Goal: Information Seeking & Learning: Learn about a topic

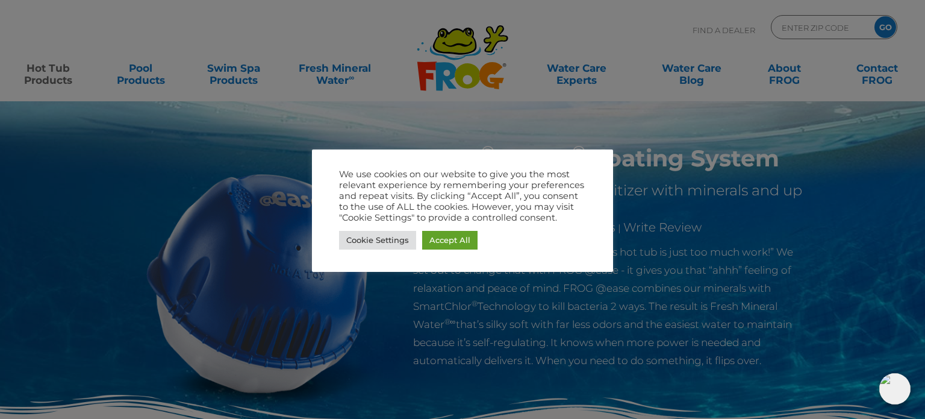
click at [607, 156] on div "We use cookies on our website to give you the most relevant experience by remem…" at bounding box center [462, 210] width 301 height 122
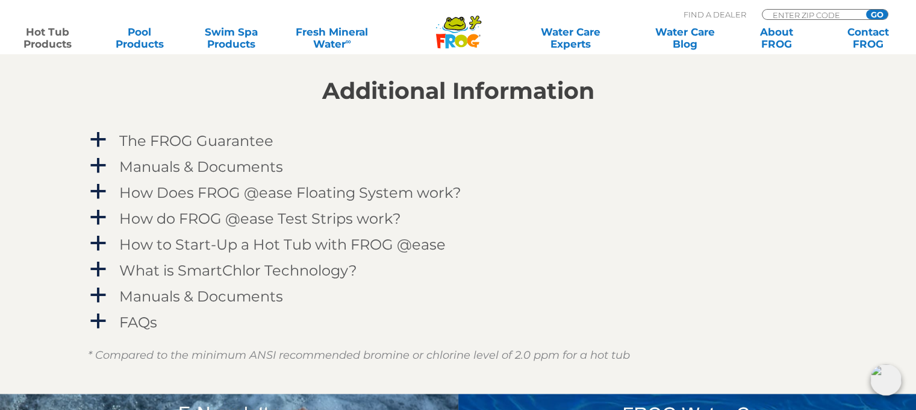
scroll to position [1207, 0]
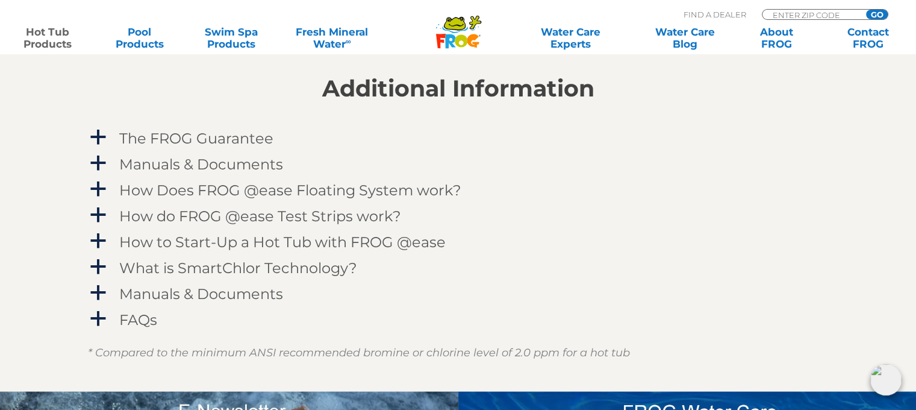
click at [602, 122] on div "Additional Information a The FROG Guarantee [DATE] of purchasing a FROG ® Seren…" at bounding box center [458, 203] width 741 height 257
click at [313, 267] on h4 "What is SmartChlor Technology?" at bounding box center [238, 268] width 238 height 16
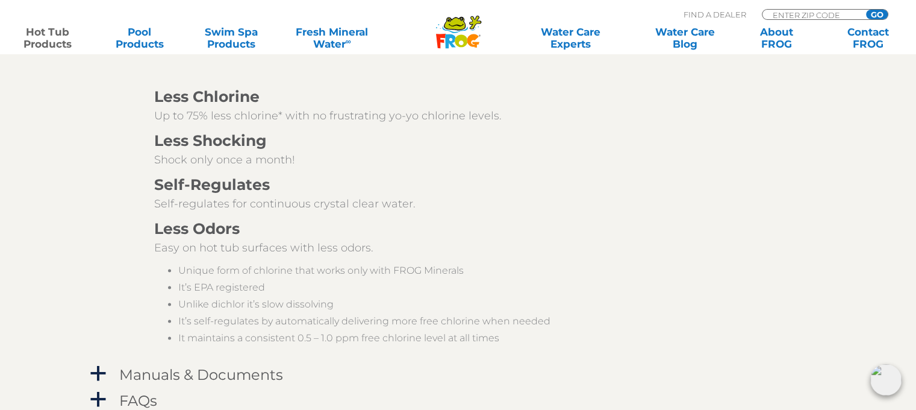
scroll to position [1636, 0]
click at [267, 377] on h4 "Manuals & Documents" at bounding box center [201, 374] width 164 height 16
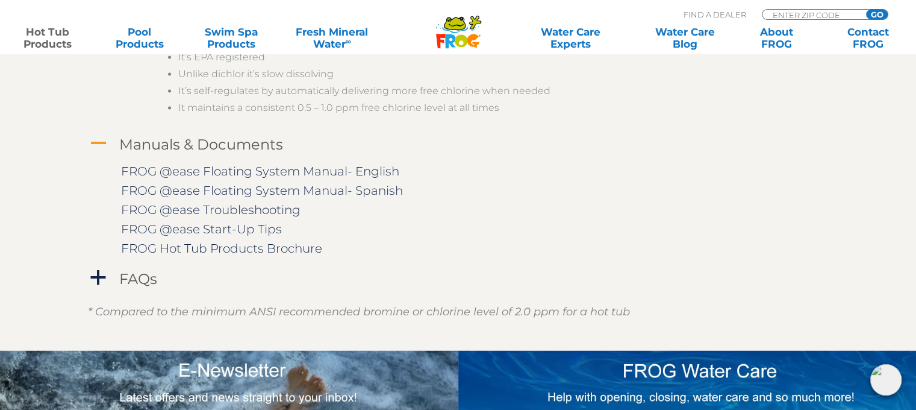
scroll to position [1875, 0]
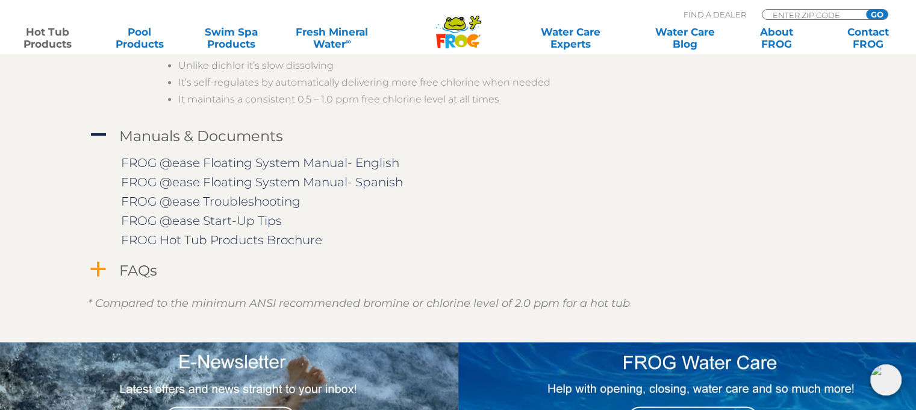
click at [96, 266] on span "a" at bounding box center [98, 269] width 18 height 18
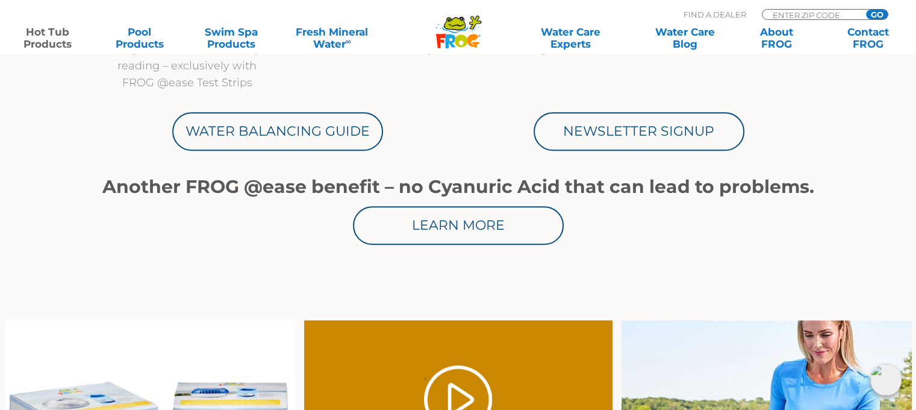
scroll to position [668, 0]
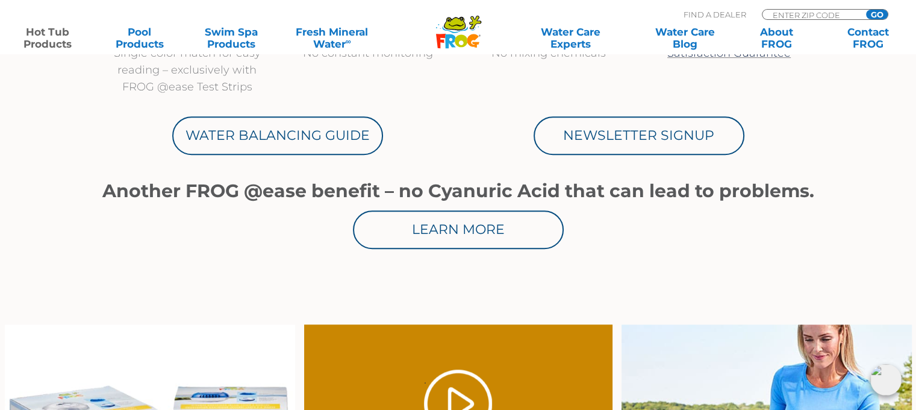
drag, startPoint x: 96, startPoint y: 266, endPoint x: 65, endPoint y: 186, distance: 86.6
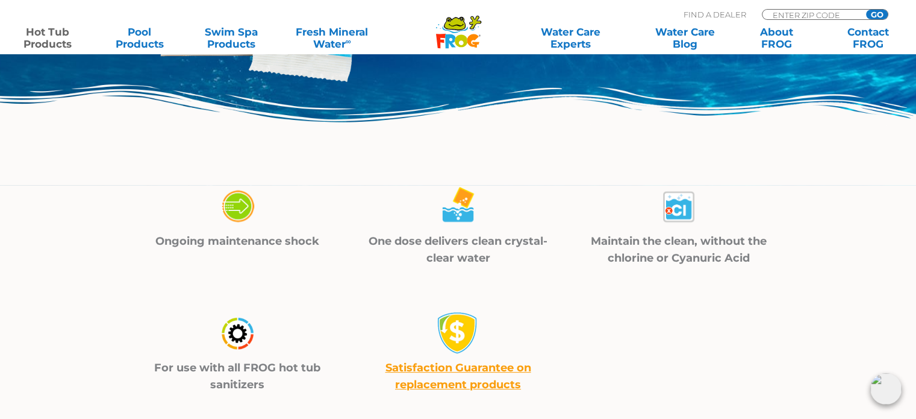
scroll to position [311, 0]
click at [237, 208] on img at bounding box center [237, 206] width 42 height 43
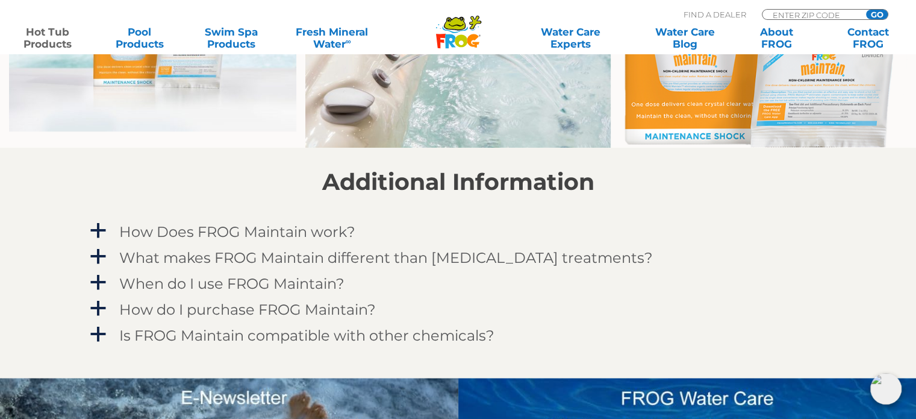
scroll to position [964, 0]
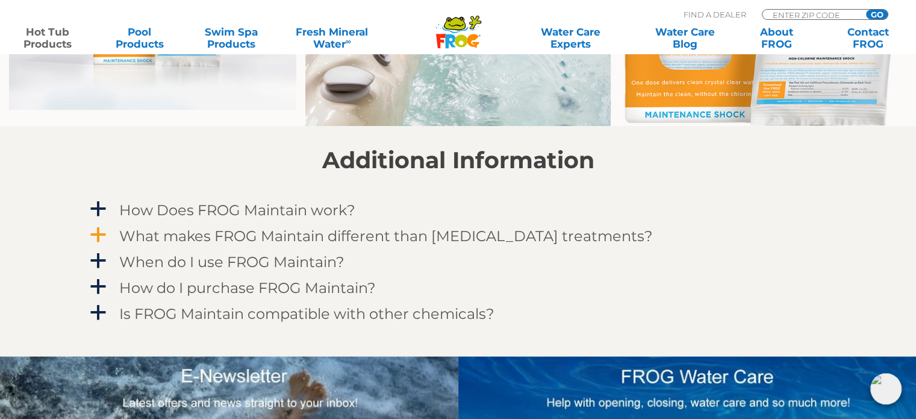
click at [152, 233] on h4 "What makes FROG Maintain different than other shock treatments?" at bounding box center [386, 236] width 534 height 16
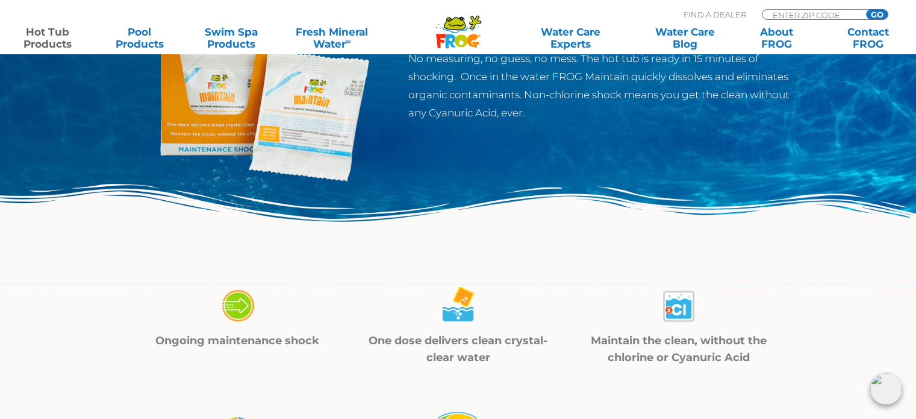
scroll to position [0, 0]
